Goal: Register for event/course

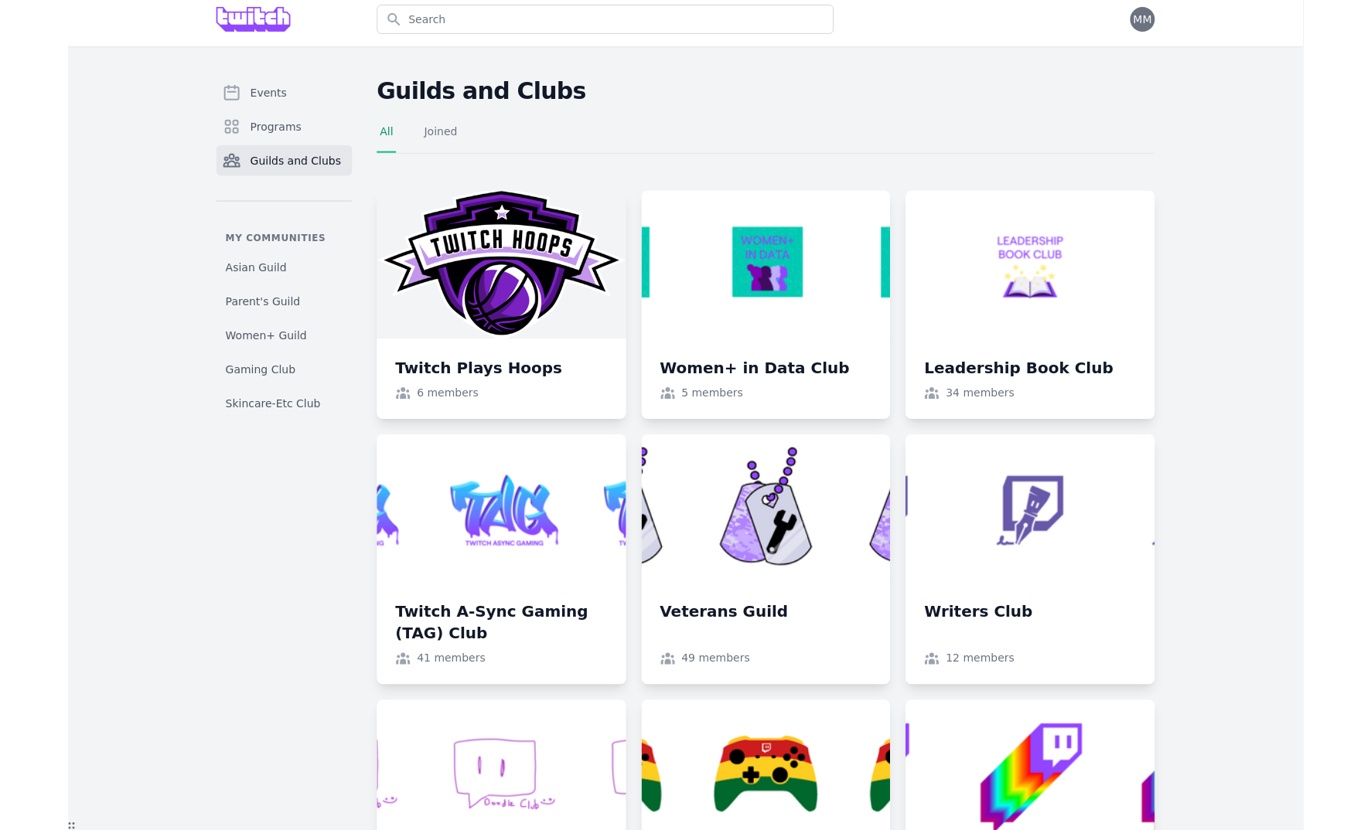
scroll to position [7, 0]
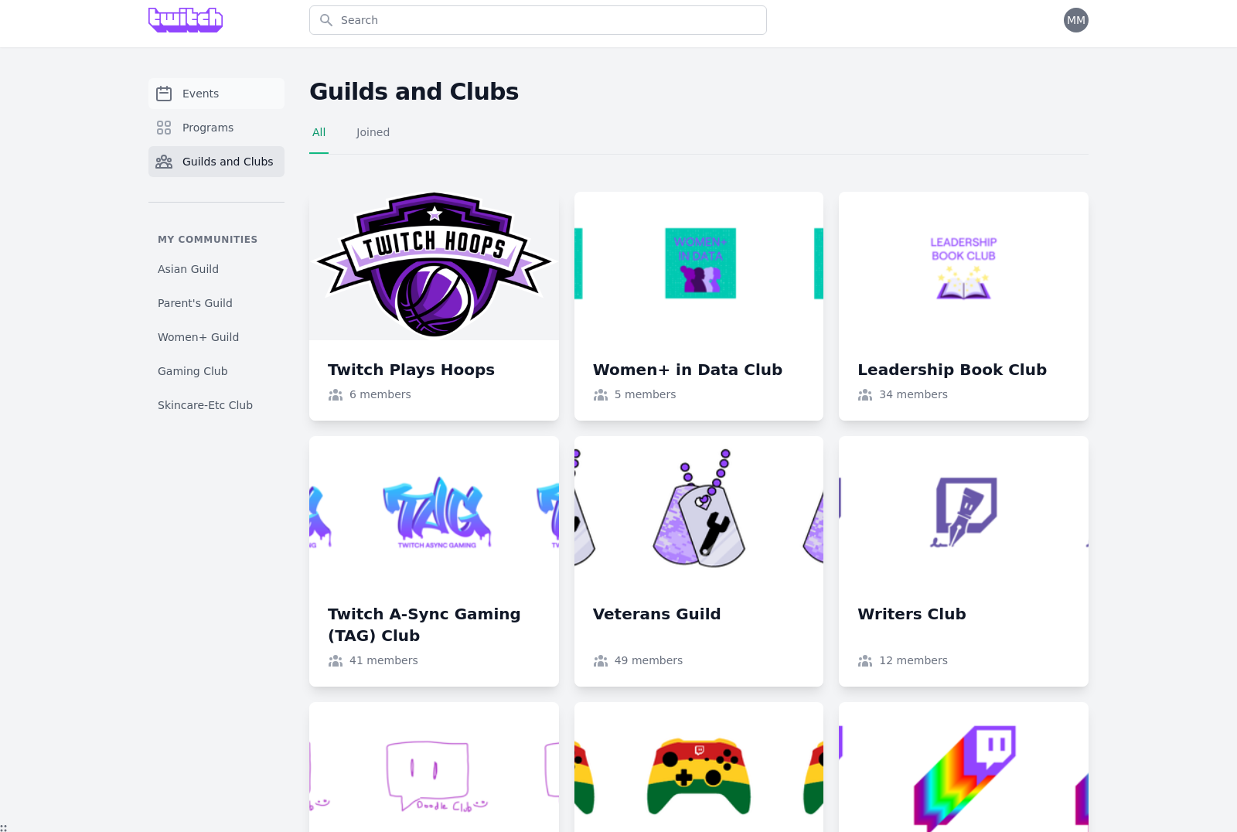
click at [220, 104] on link "Events" at bounding box center [216, 93] width 136 height 31
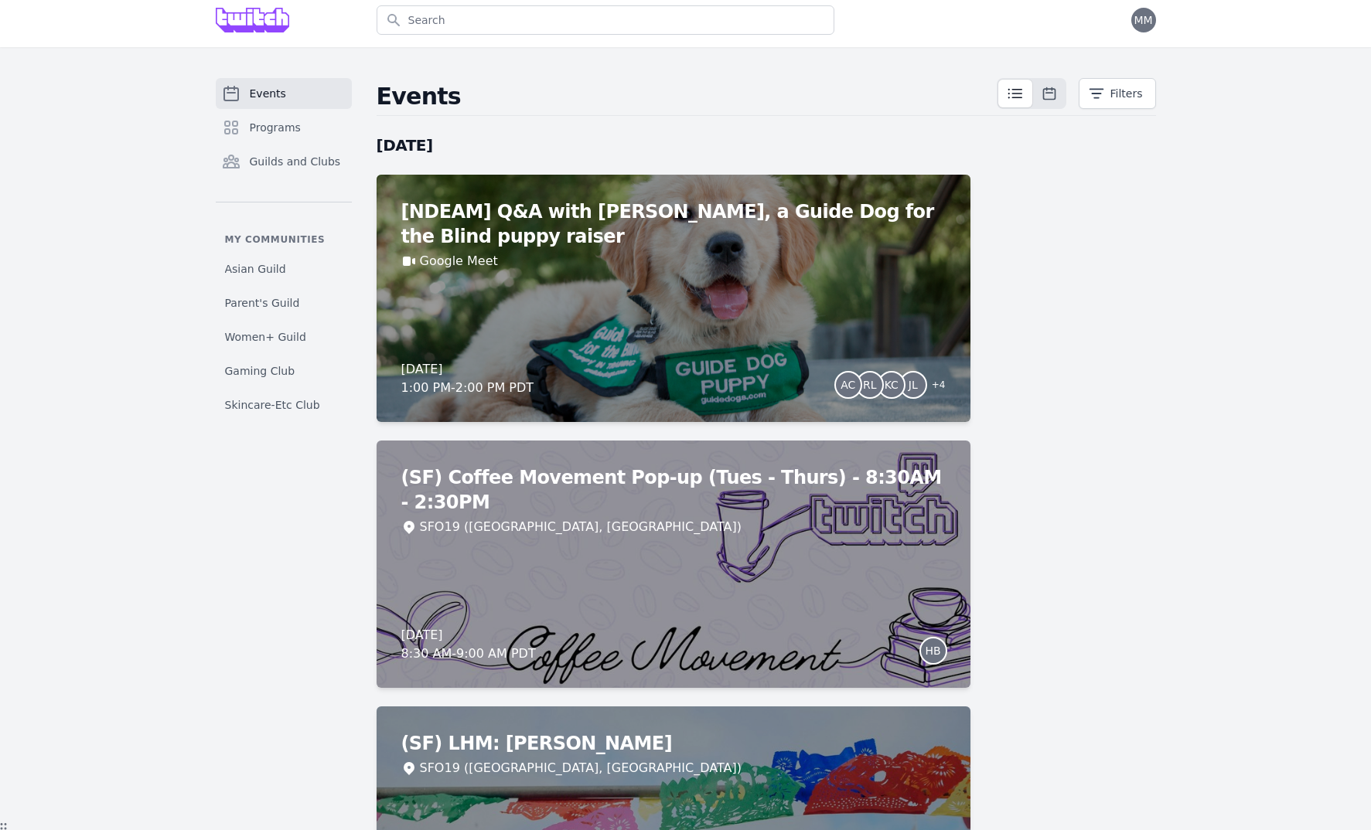
click at [255, 91] on span "Events" at bounding box center [268, 93] width 36 height 15
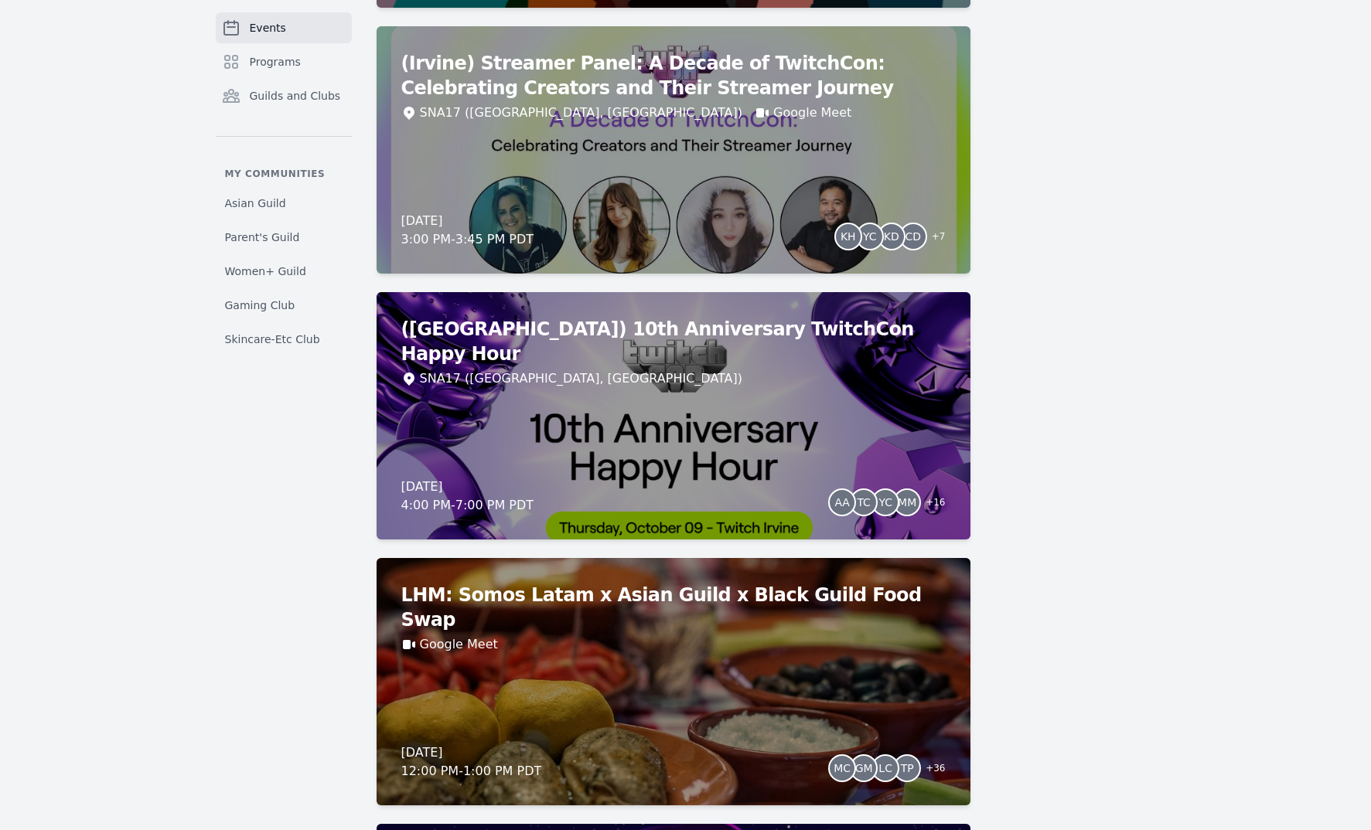
scroll to position [2341, 0]
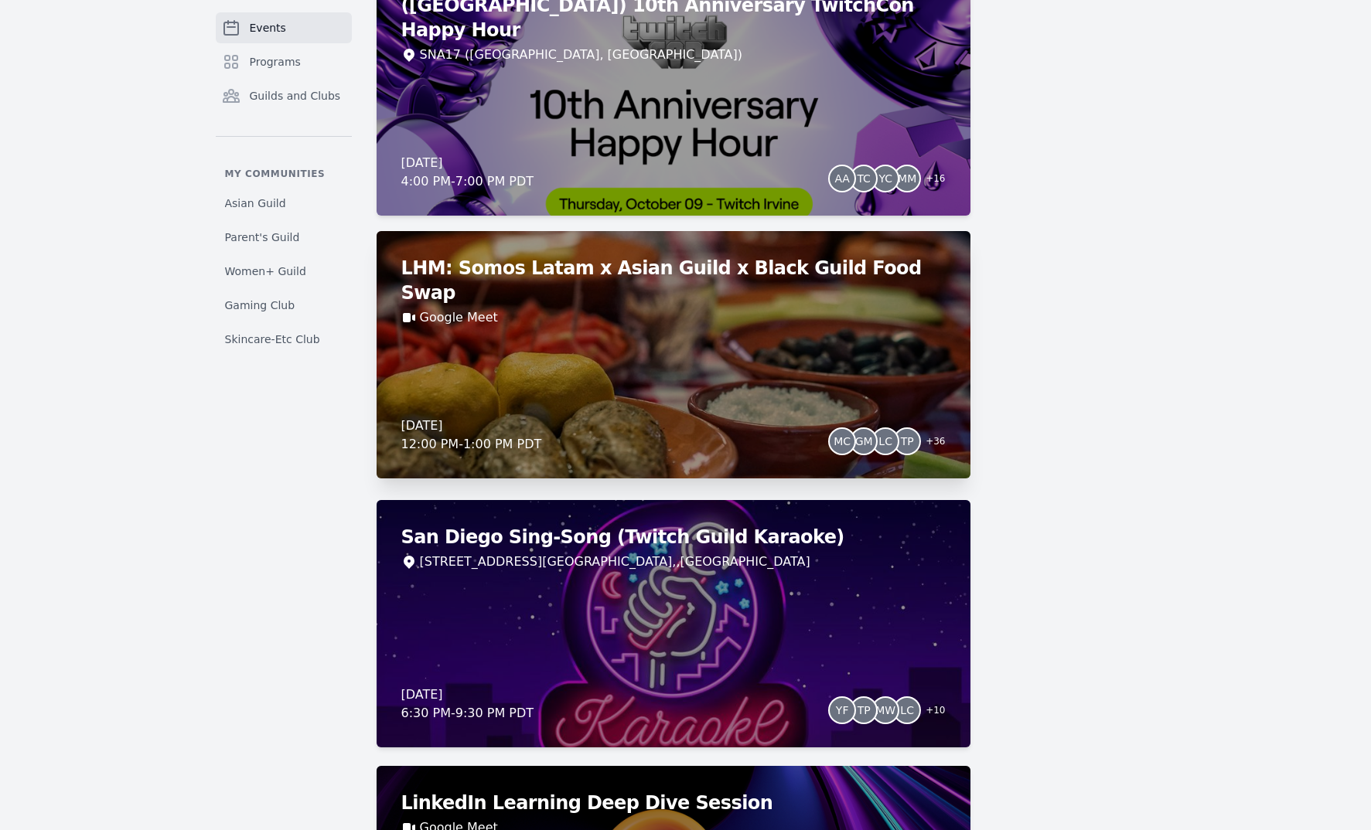
click at [721, 262] on h2 "LHM: Somos Latam x Asian Guild x Black Guild Food Swap" at bounding box center [673, 280] width 544 height 49
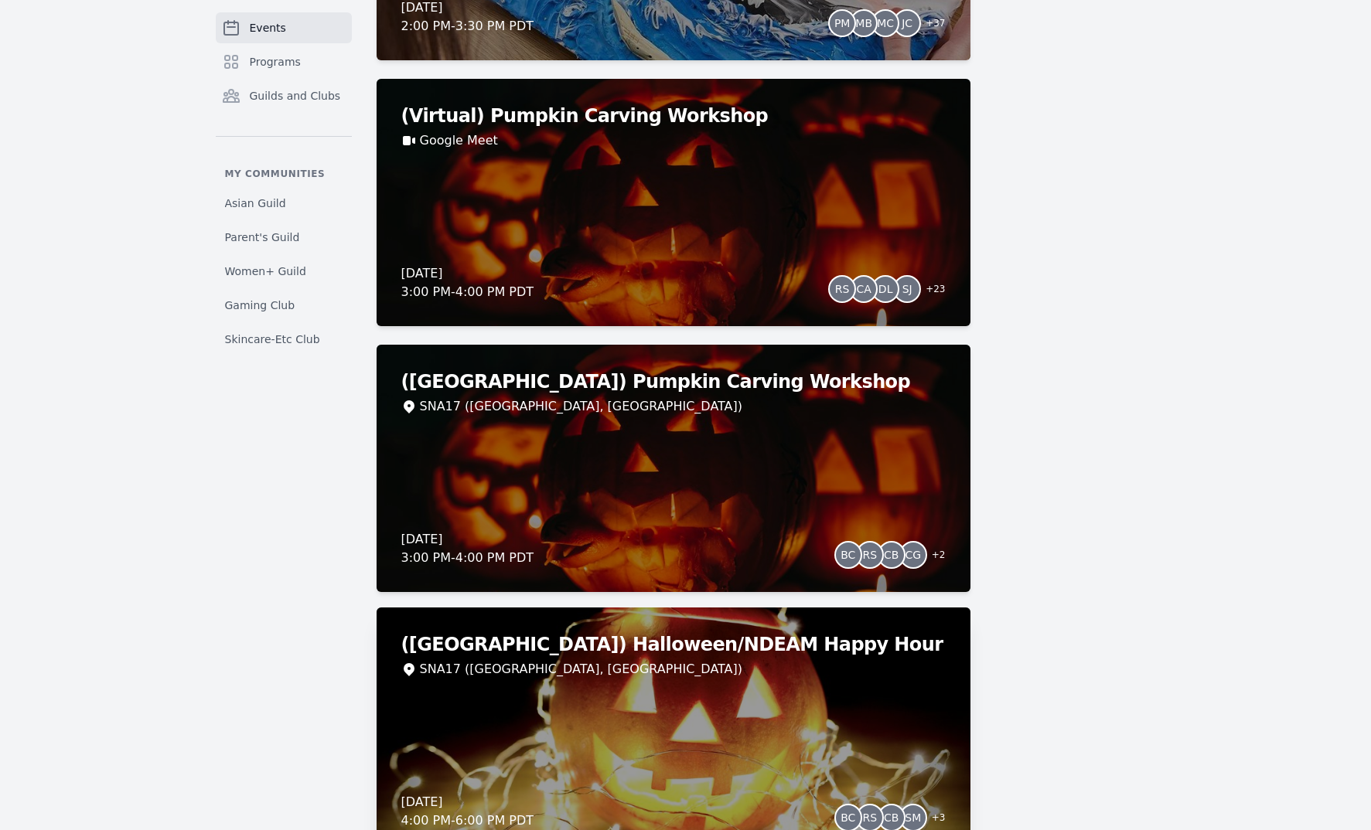
scroll to position [3557, 0]
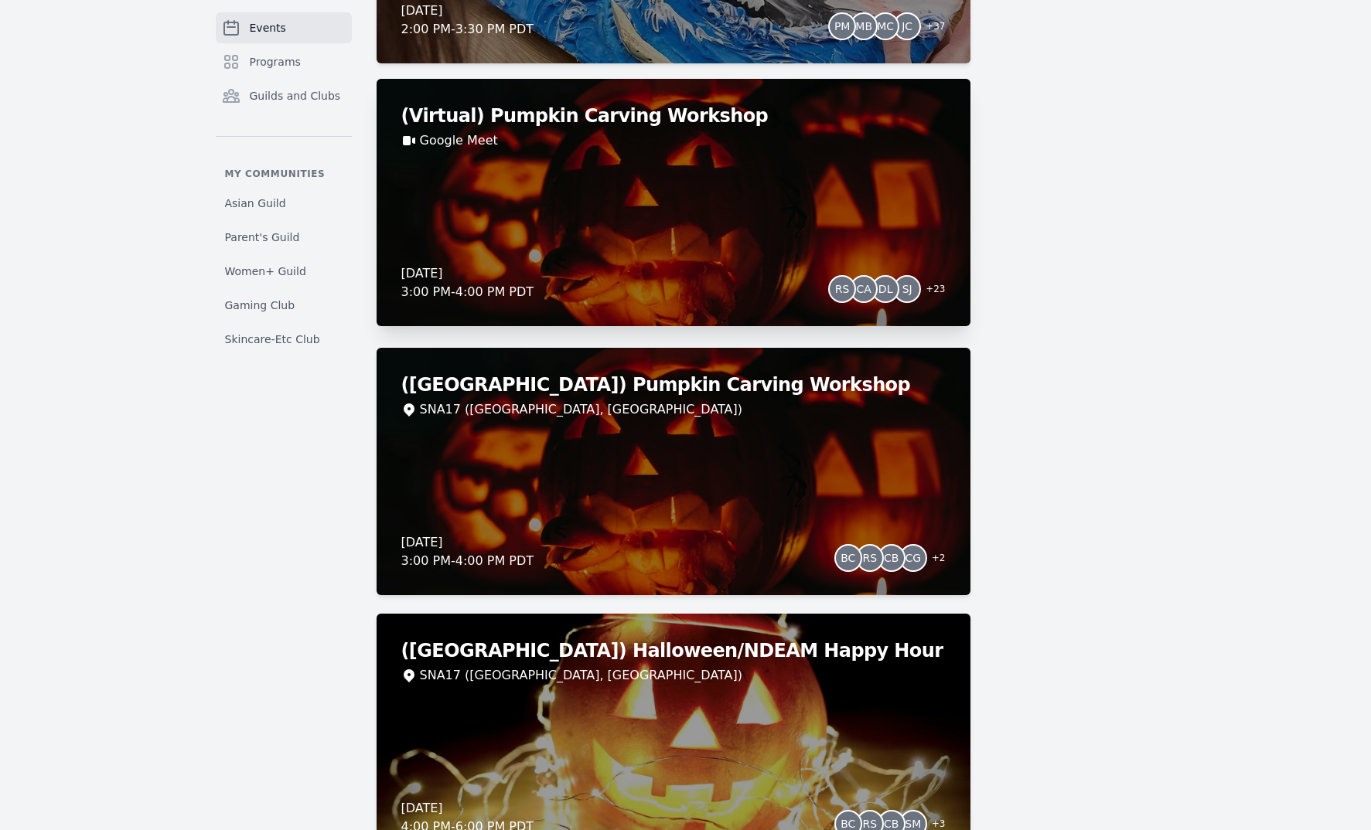
click at [750, 281] on div "[DATE] 3:00 PM - 4:00 PM PDT RS CA DL SJ + 23" at bounding box center [673, 282] width 544 height 37
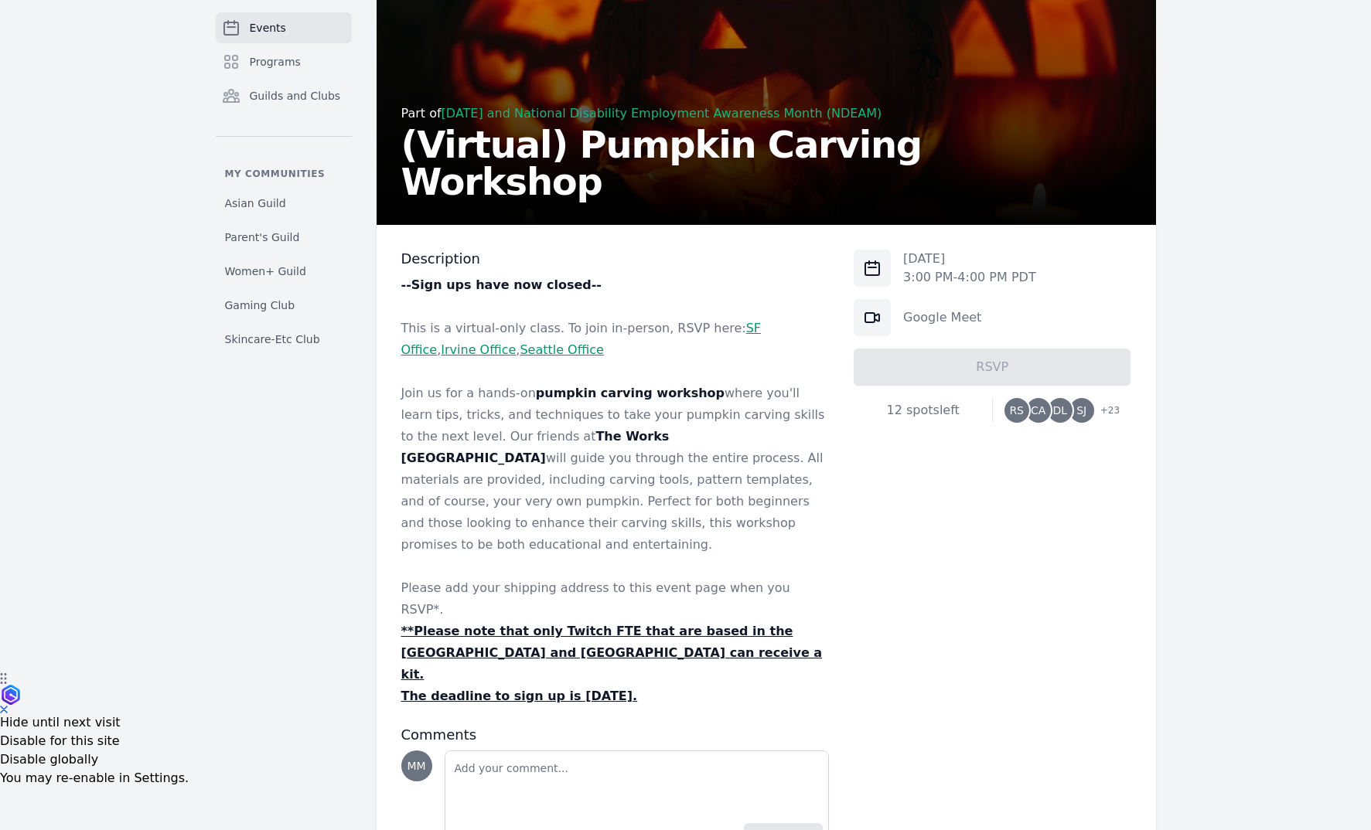
scroll to position [176, 0]
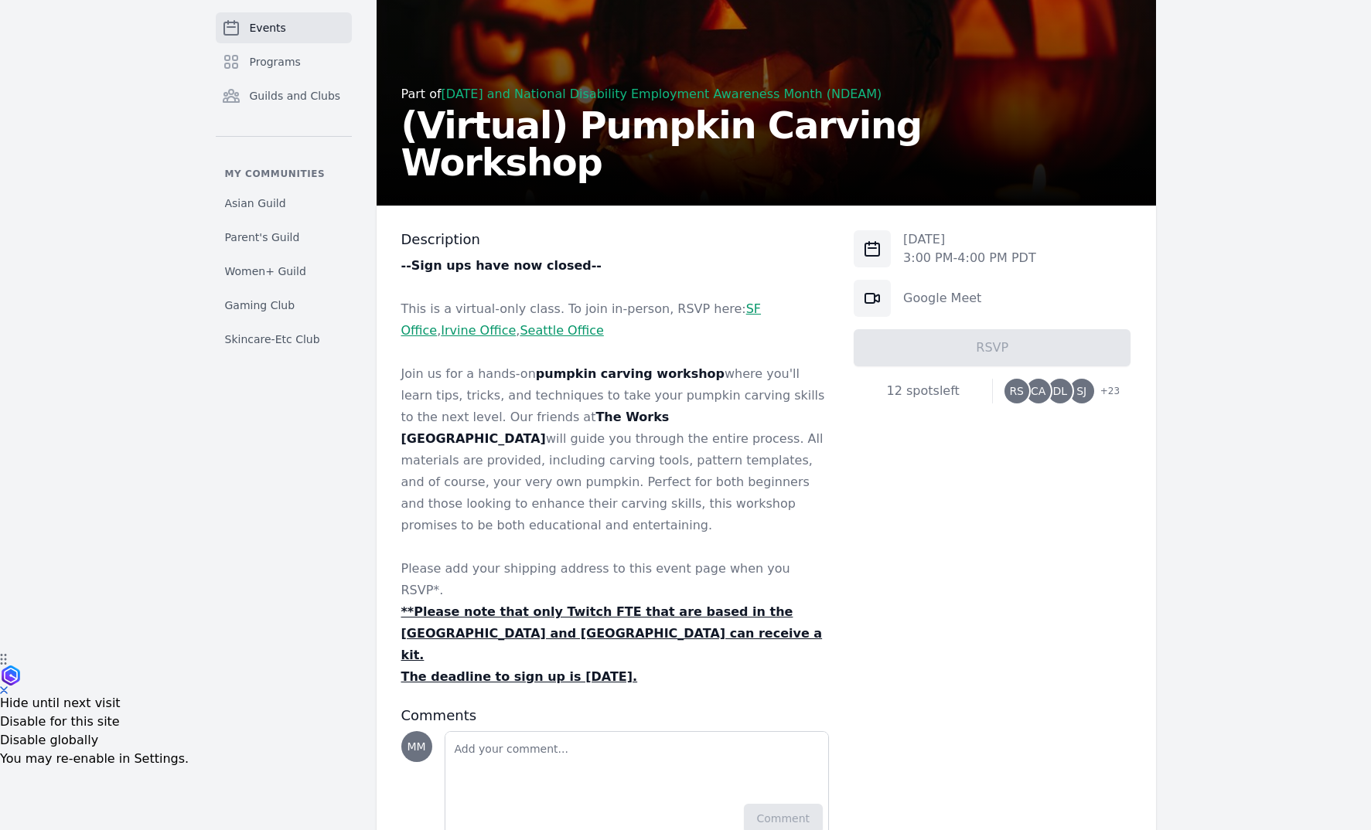
click at [924, 394] on div "12 spots left" at bounding box center [923, 391] width 138 height 19
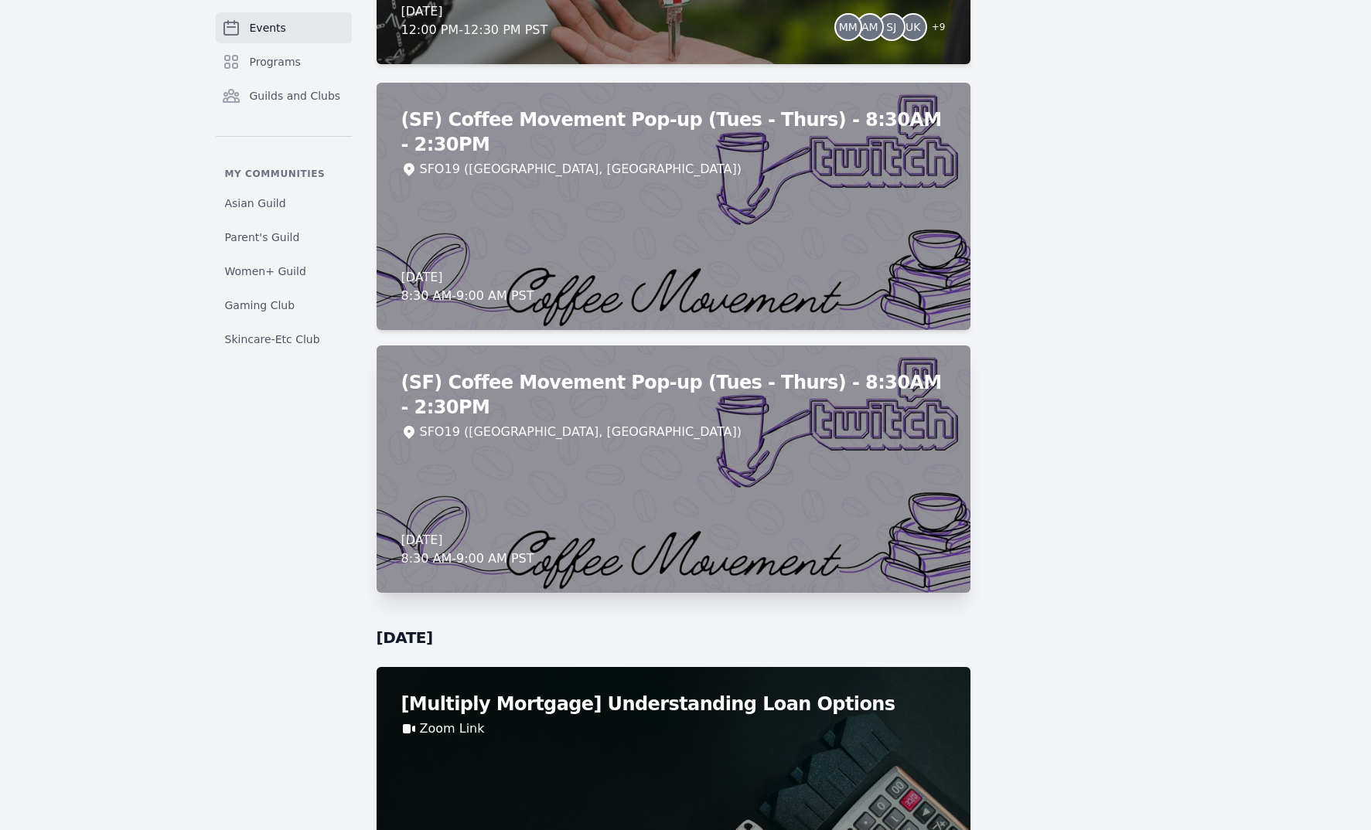
scroll to position [12302, 0]
